Goal: Find specific page/section: Find specific page/section

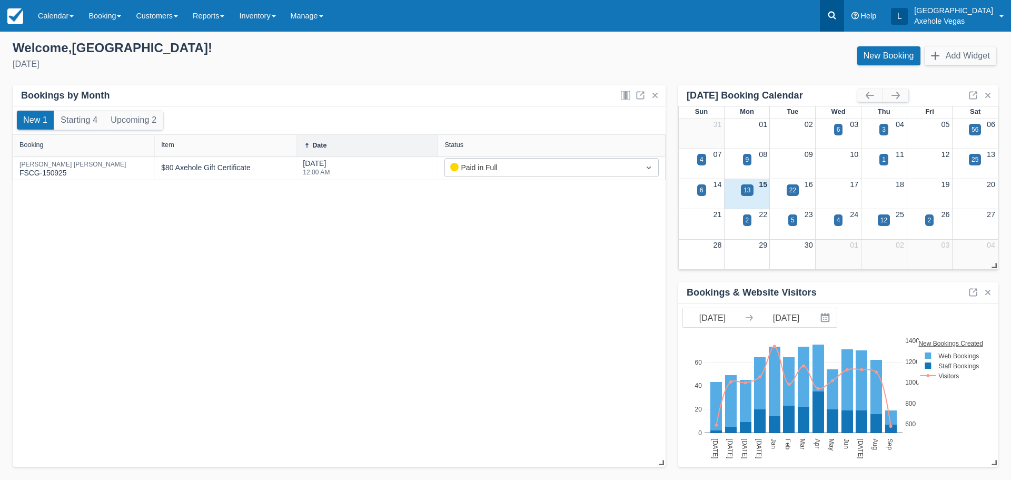
click at [844, 14] on link at bounding box center [832, 16] width 24 height 32
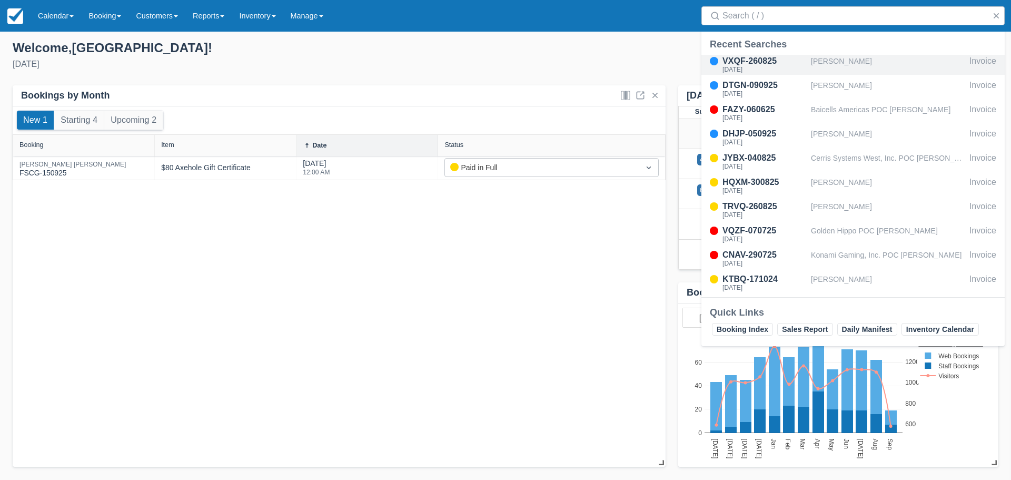
click at [857, 58] on div "Stephanie Sorrells" at bounding box center [888, 65] width 154 height 20
